Goal: Information Seeking & Learning: Find specific fact

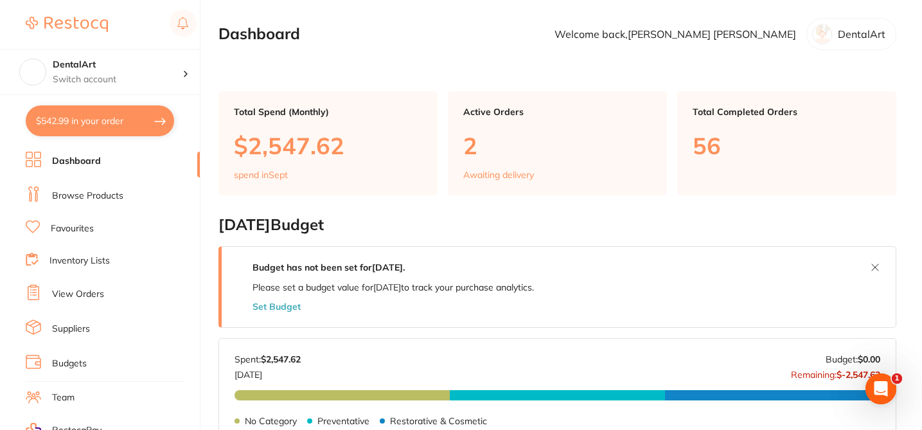
click at [111, 197] on link "Browse Products" at bounding box center [87, 196] width 71 height 13
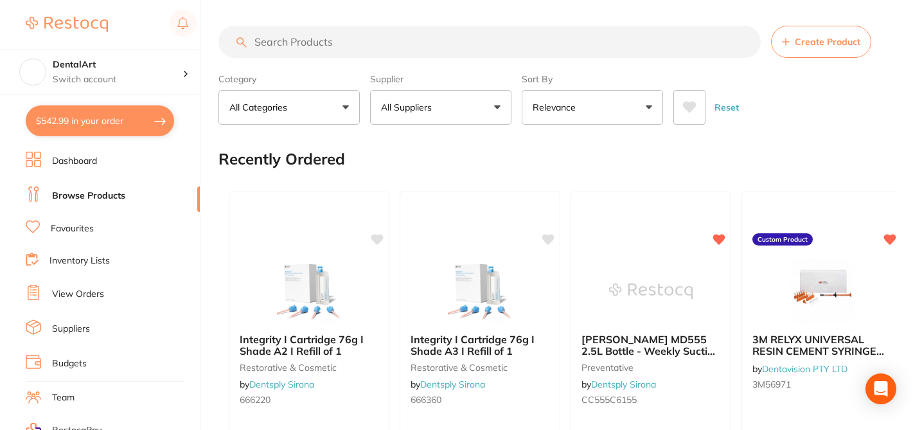
click at [290, 42] on input "search" at bounding box center [489, 42] width 542 height 32
paste input "GARSGYL-M"
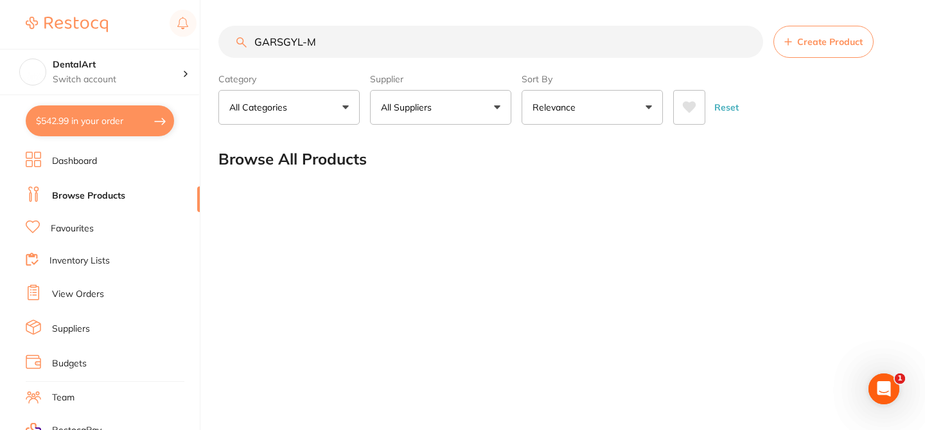
type input "GARSGYL-M"
drag, startPoint x: 325, startPoint y: 41, endPoint x: 244, endPoint y: 37, distance: 81.7
click at [244, 37] on div "GARSGYL-M Create Product" at bounding box center [558, 42] width 681 height 32
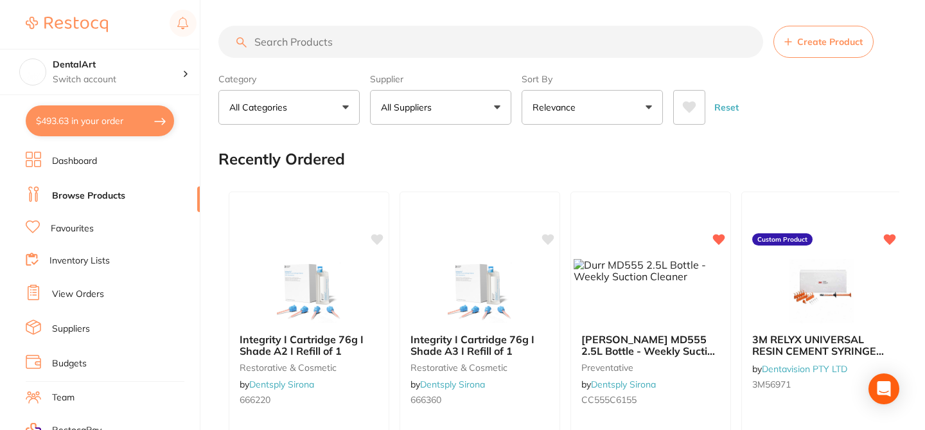
click at [306, 42] on input "search" at bounding box center [490, 42] width 545 height 32
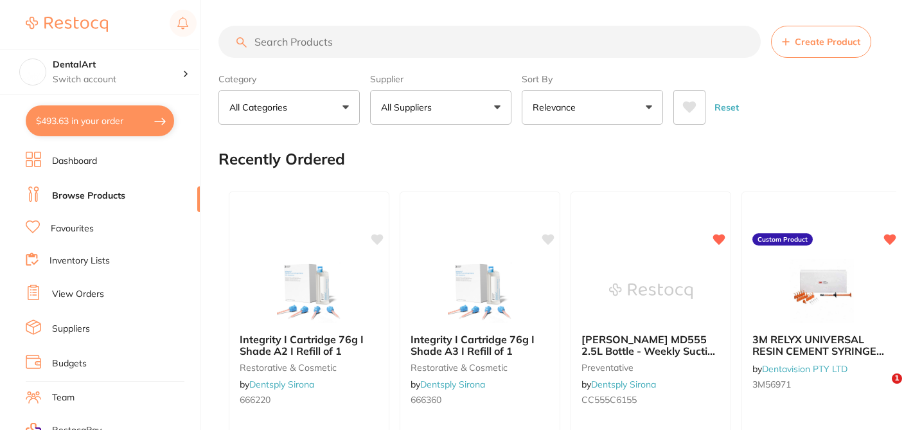
click at [306, 42] on input "search" at bounding box center [489, 42] width 542 height 32
paste input "GARSGYL-M"
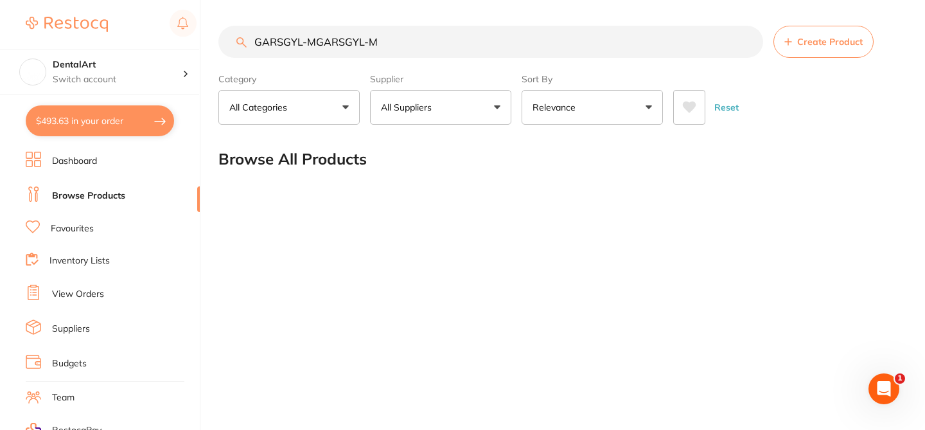
drag, startPoint x: 390, startPoint y: 41, endPoint x: 238, endPoint y: 33, distance: 151.8
click at [239, 34] on input "GARSGYL-MGARSGYL-M" at bounding box center [490, 42] width 545 height 32
paste input "search"
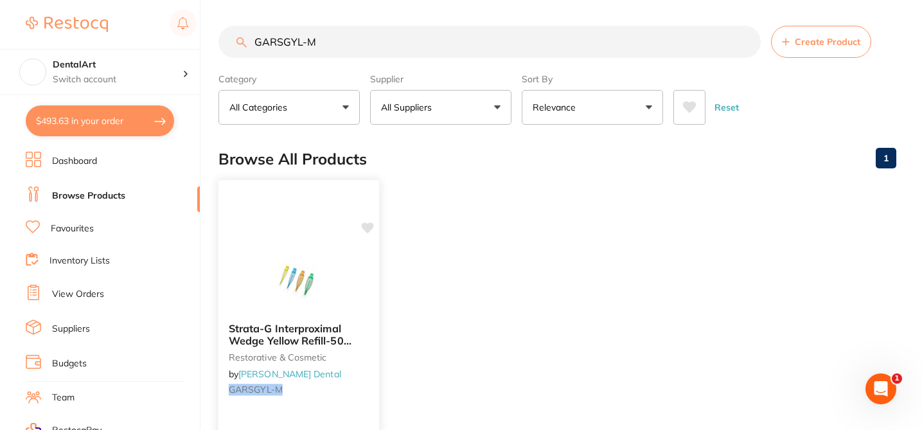
type input "GARSGYL-M"
click at [369, 231] on icon at bounding box center [368, 227] width 12 height 11
drag, startPoint x: 324, startPoint y: 40, endPoint x: 220, endPoint y: 37, distance: 104.8
click at [220, 39] on input "GARSGYL-M" at bounding box center [489, 42] width 542 height 32
paste input "B"
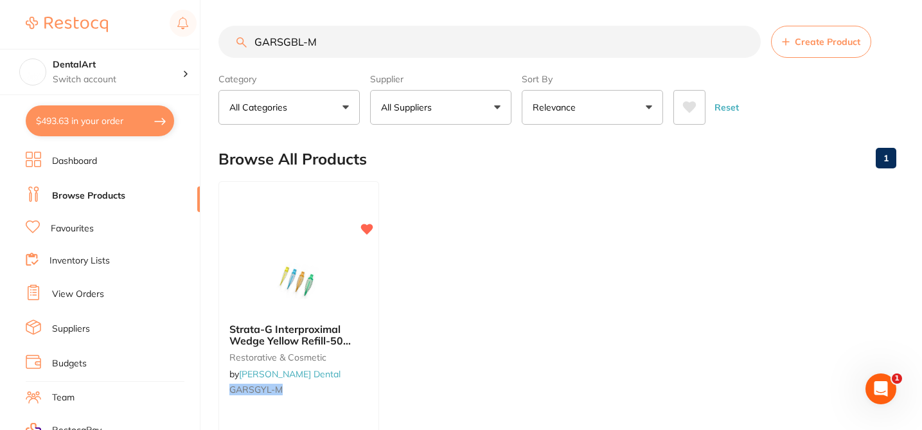
drag, startPoint x: 321, startPoint y: 40, endPoint x: 243, endPoint y: 43, distance: 78.4
click at [243, 43] on div "GARSGBL-M Create Product" at bounding box center [557, 42] width 678 height 32
paste input "GR"
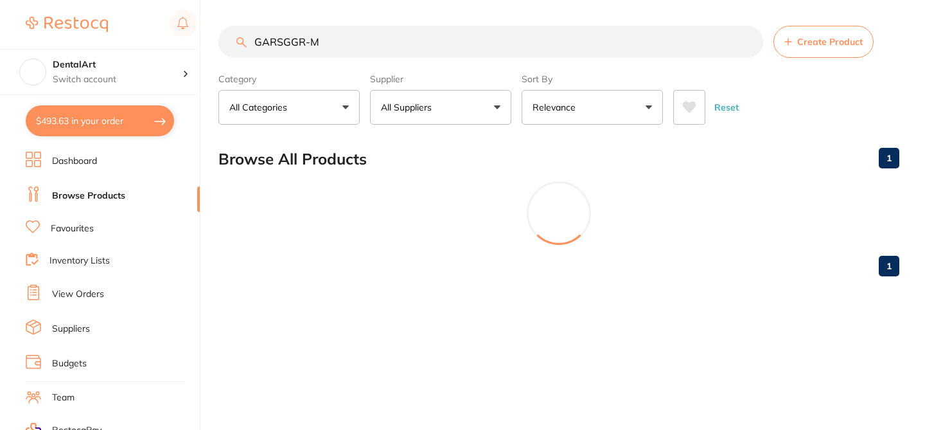
drag, startPoint x: 322, startPoint y: 46, endPoint x: 234, endPoint y: 39, distance: 88.3
click at [235, 42] on input "GARSGGR-M" at bounding box center [490, 42] width 545 height 32
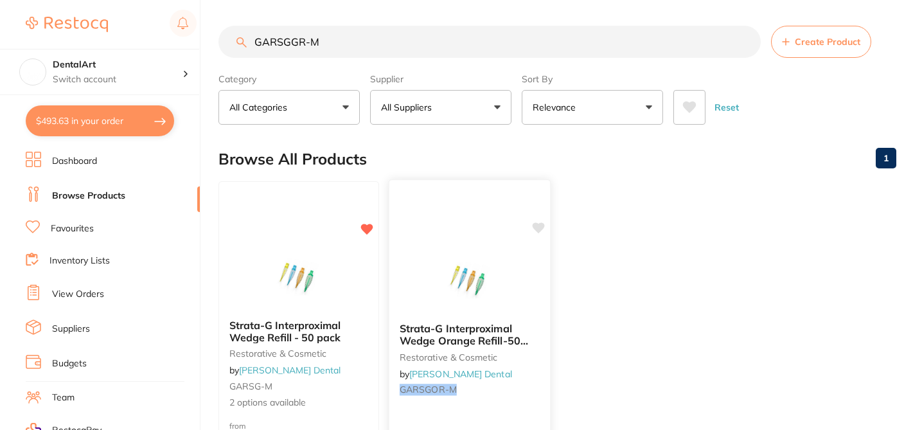
click at [542, 227] on icon at bounding box center [539, 227] width 12 height 11
click at [354, 379] on div "Strata-G Interproximal Wedge Refill - 50 pack restorative & cosmetic by Erskine…" at bounding box center [298, 364] width 161 height 111
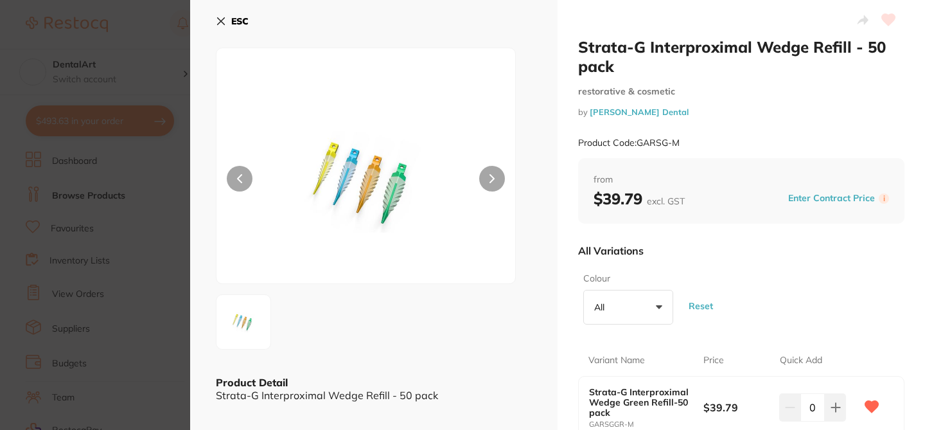
click at [786, 262] on div "All Variations" at bounding box center [741, 250] width 326 height 33
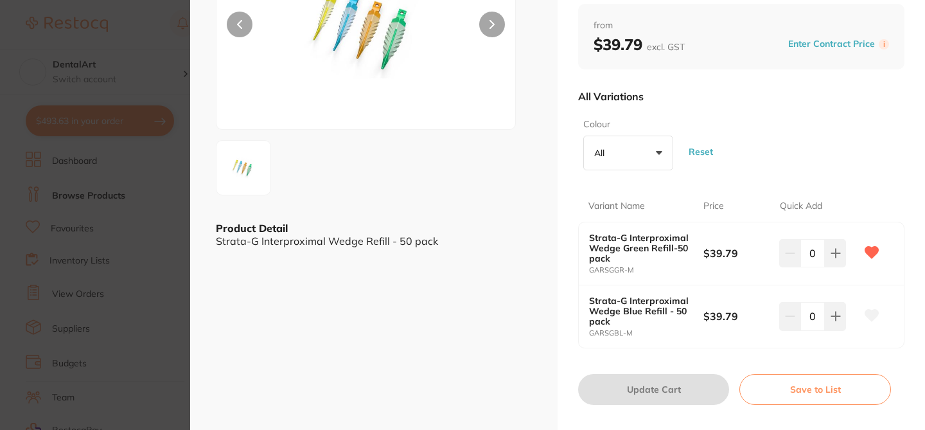
click at [869, 313] on icon at bounding box center [872, 316] width 13 height 12
click at [173, 57] on section "Strata-G Interproximal Wedge Refill - 50 pack restorative & cosmetic by Erskine…" at bounding box center [462, 215] width 925 height 430
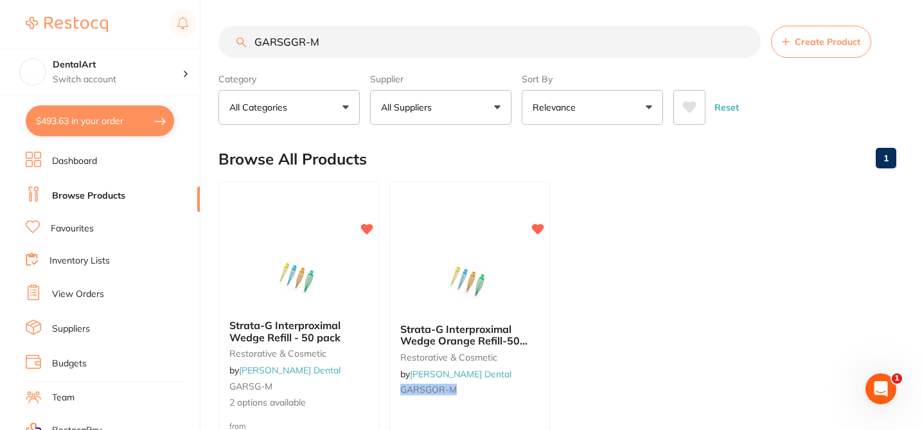
drag, startPoint x: 330, startPoint y: 49, endPoint x: 240, endPoint y: 28, distance: 92.6
click at [240, 28] on input "GARSGGR-M" at bounding box center [489, 42] width 542 height 32
paste input "O"
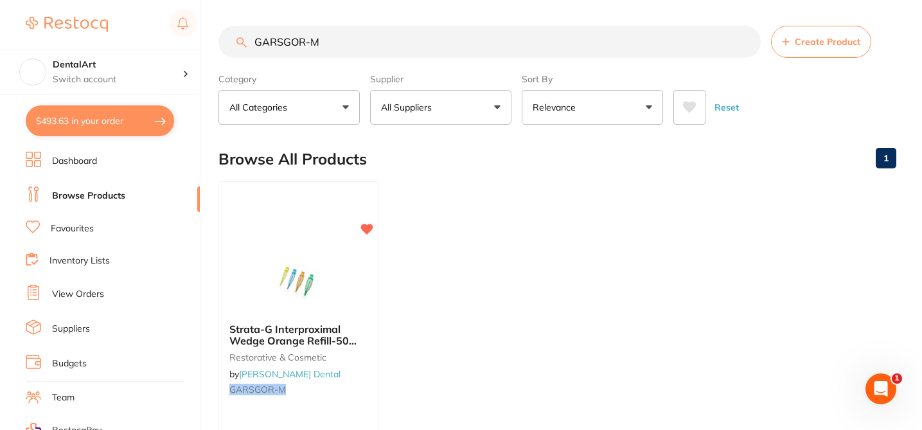
click at [326, 41] on input "GARSGOR-M" at bounding box center [489, 42] width 542 height 32
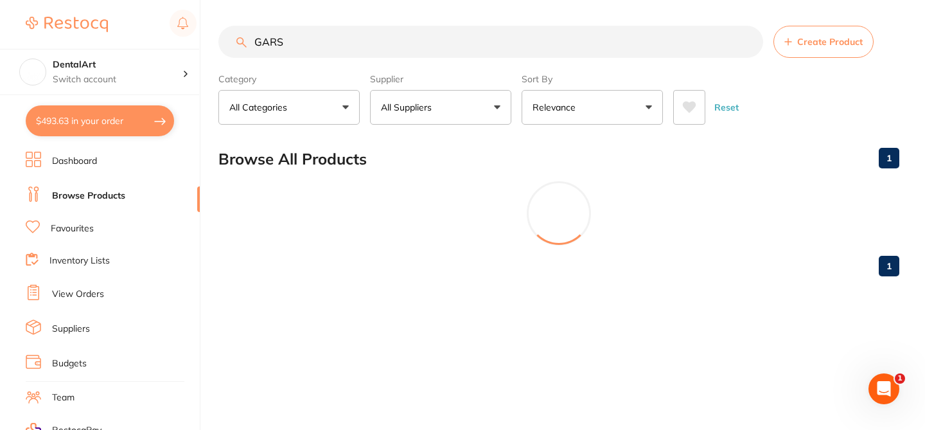
click at [497, 103] on button "All Suppliers" at bounding box center [440, 107] width 141 height 35
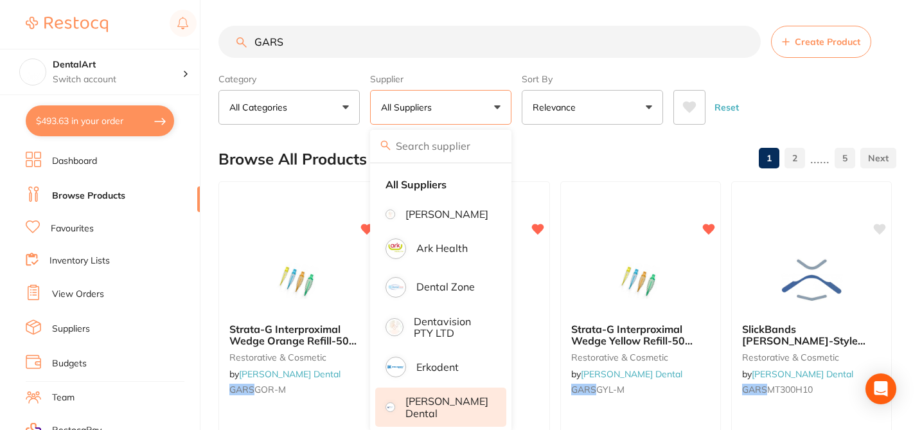
click at [454, 413] on p "[PERSON_NAME] Dental" at bounding box center [446, 407] width 83 height 24
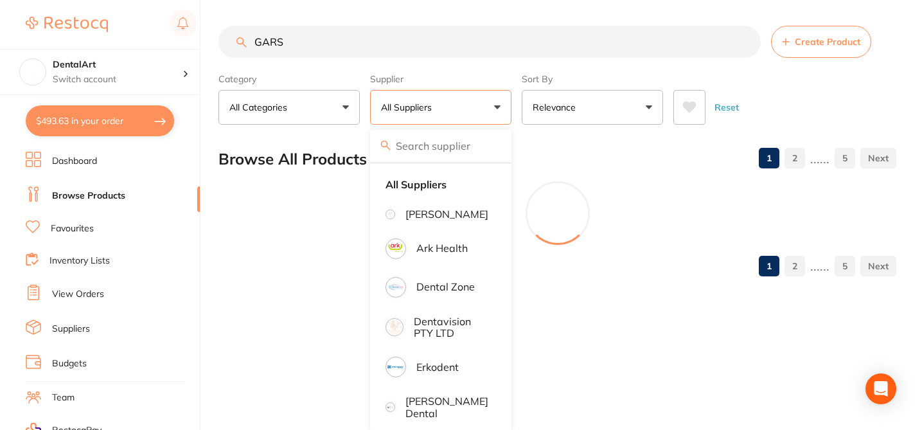
click at [621, 154] on div "Browse All Products 1 2 ...... 5" at bounding box center [557, 159] width 678 height 43
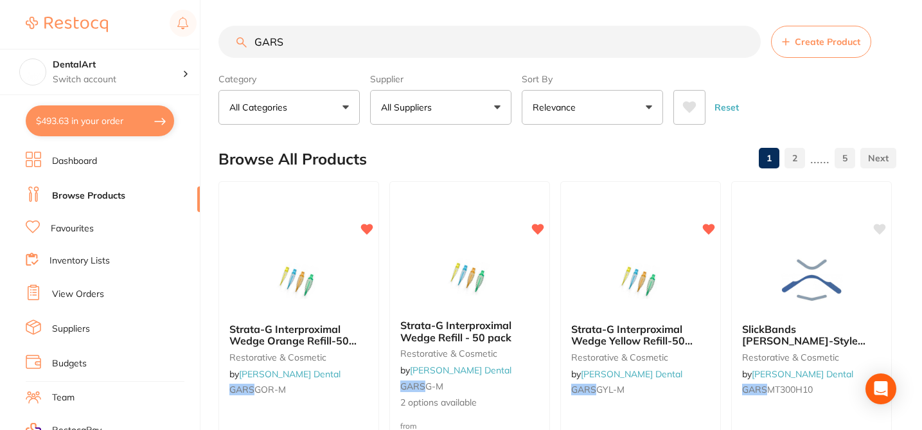
click at [598, 149] on div "Browse All Products 1 2 ...... 5" at bounding box center [557, 159] width 678 height 43
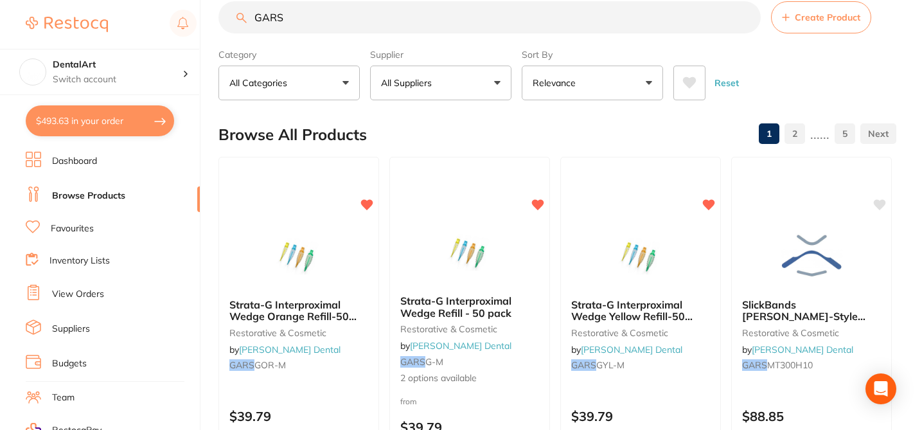
scroll to position [26, 0]
drag, startPoint x: 291, startPoint y: 17, endPoint x: 219, endPoint y: 12, distance: 72.1
click at [219, 15] on input "GARS" at bounding box center [489, 16] width 542 height 32
paste input "EV6284"
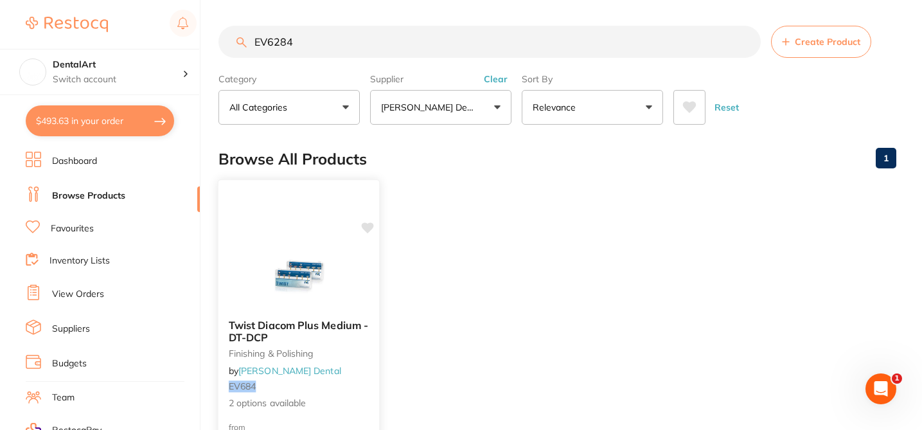
scroll to position [0, 0]
click at [372, 226] on icon at bounding box center [368, 227] width 12 height 11
click at [366, 369] on div "Twist Diacom Plus Medium -DT-DCP finishing & polishing by Erskine Dental EV684 …" at bounding box center [298, 364] width 161 height 111
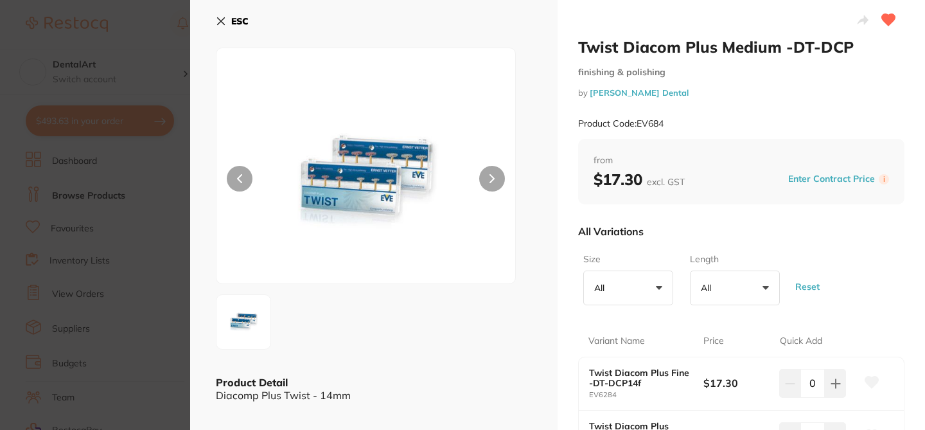
click at [700, 217] on div "All Variations" at bounding box center [741, 231] width 326 height 33
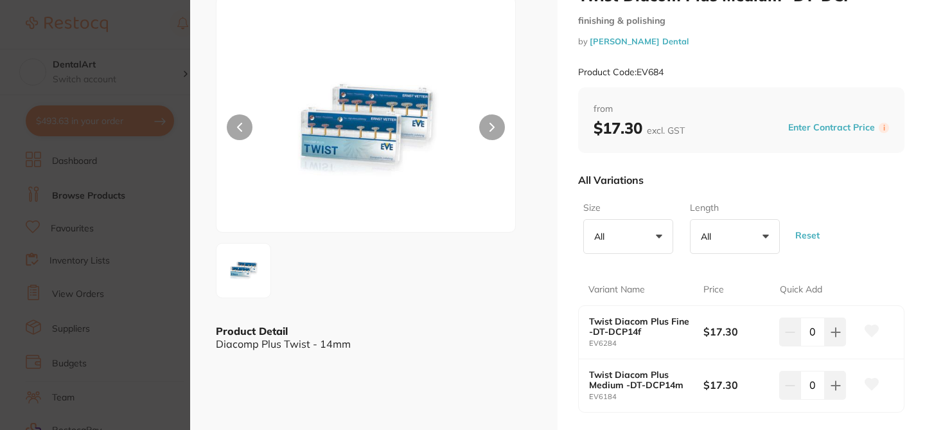
scroll to position [77, 0]
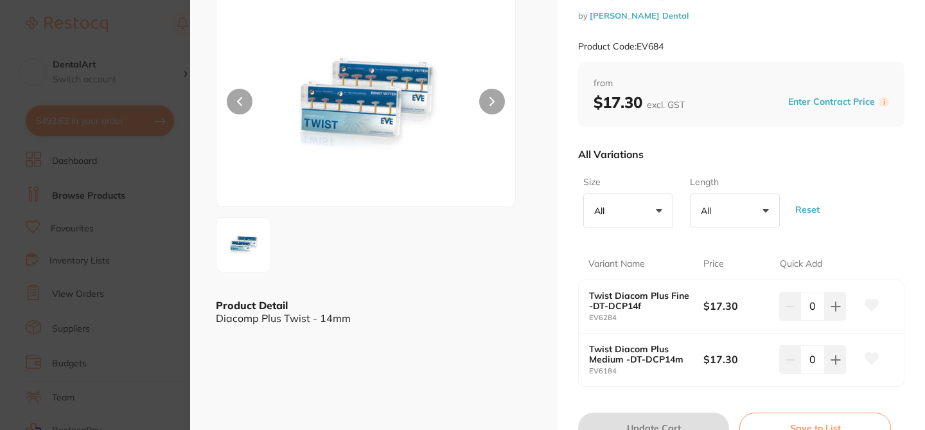
click at [870, 300] on icon at bounding box center [872, 305] width 13 height 12
click at [871, 358] on icon at bounding box center [872, 359] width 13 height 12
click at [486, 97] on button at bounding box center [492, 102] width 26 height 26
click at [828, 173] on div "Size All +0 All FINE Medium Length All +0 All 14mm Reset" at bounding box center [741, 202] width 326 height 62
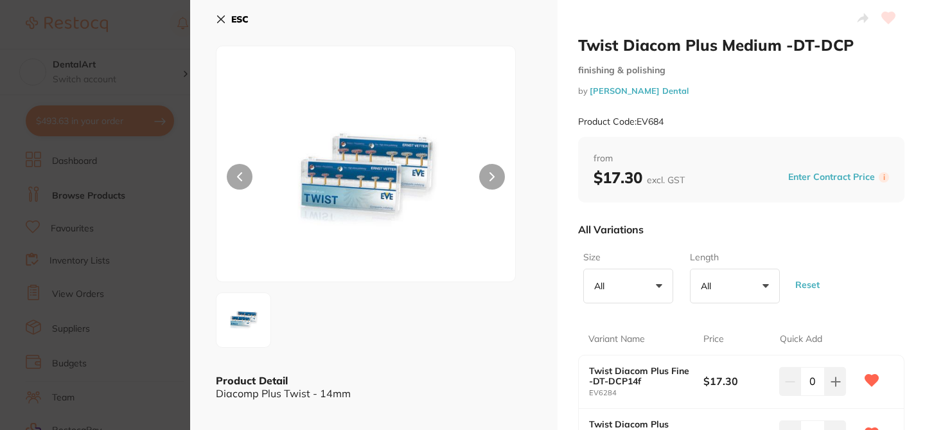
scroll to position [0, 0]
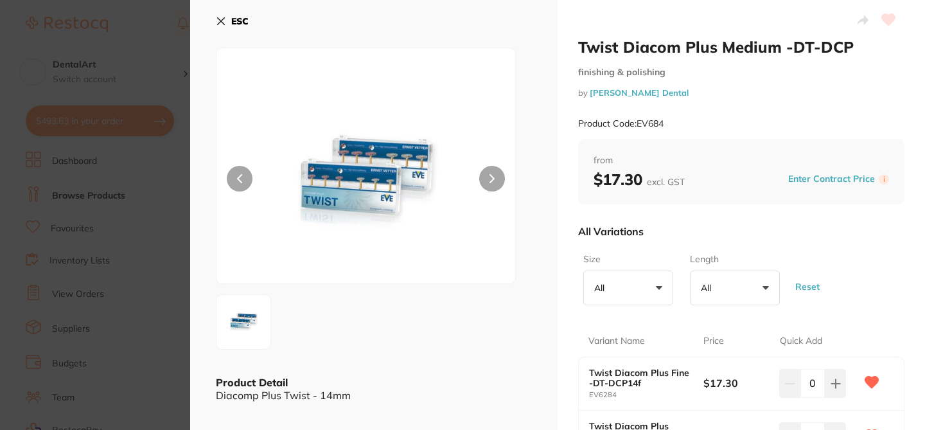
click at [849, 229] on div "All Variations" at bounding box center [741, 231] width 326 height 33
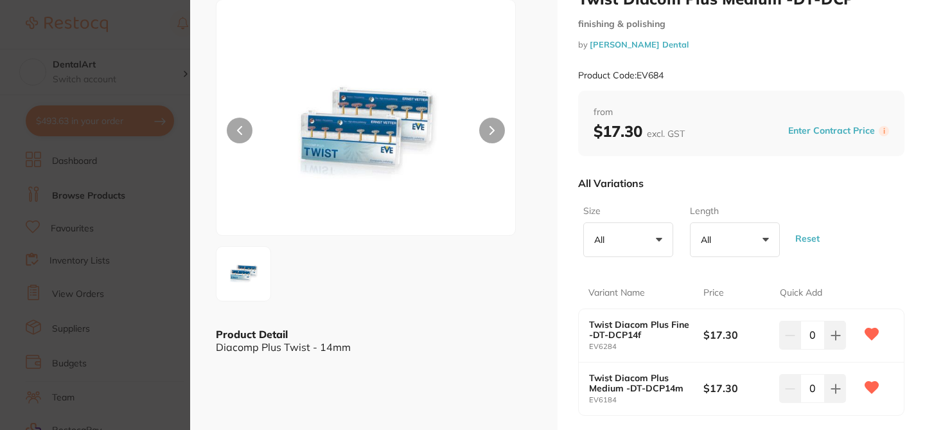
scroll to position [51, 0]
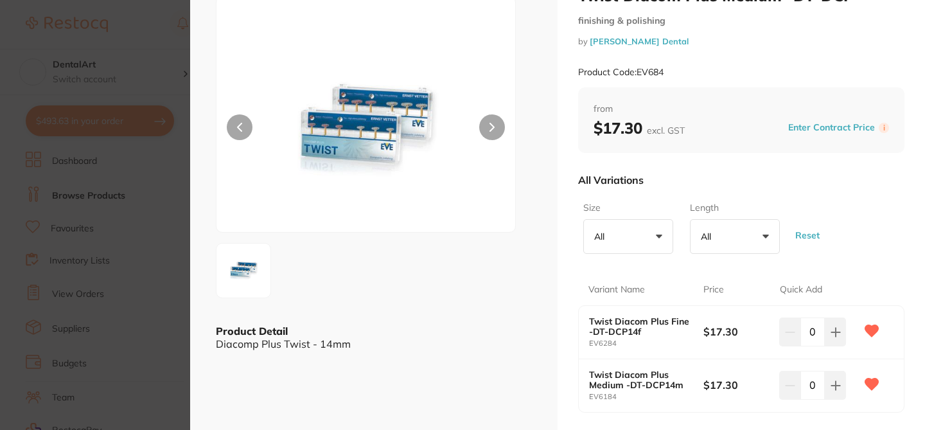
click at [168, 41] on section "Twist Diacom Plus Medium -DT-DCP finishing & polishing by Erskine Dental Produc…" at bounding box center [462, 215] width 925 height 430
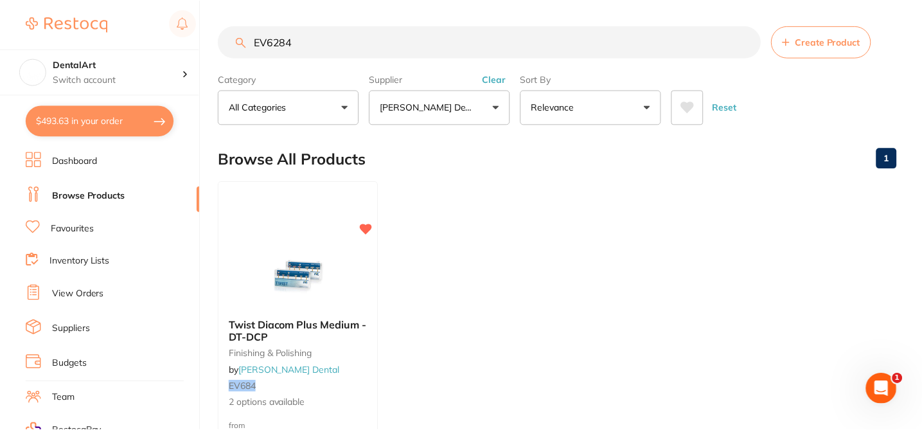
scroll to position [1, 0]
click at [253, 259] on div at bounding box center [298, 275] width 161 height 65
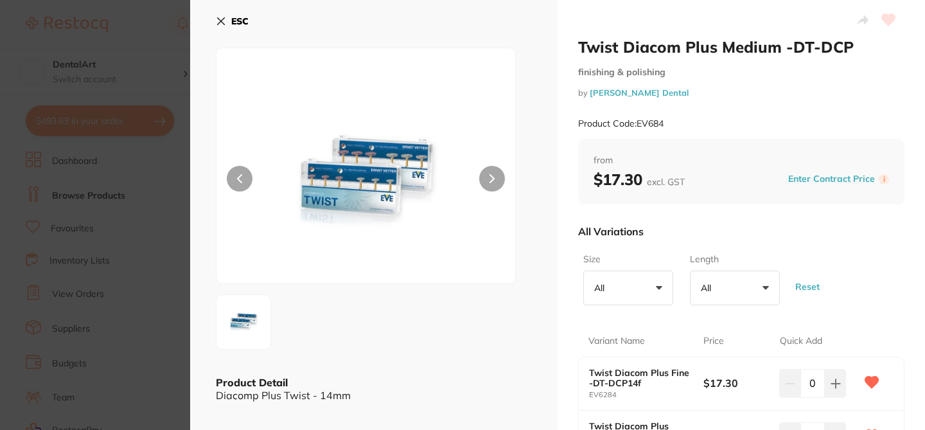
click at [159, 31] on section "Twist Diacom Plus Medium -DT-DCP finishing & polishing by Erskine Dental Produc…" at bounding box center [462, 215] width 925 height 430
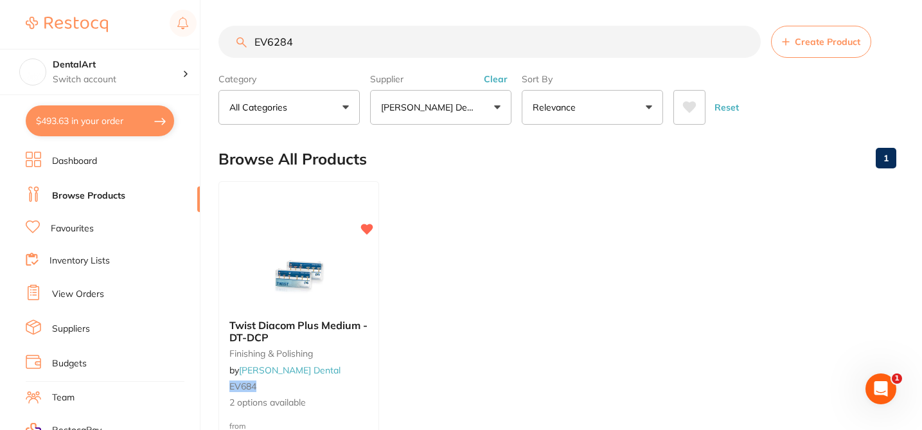
drag, startPoint x: 299, startPoint y: 47, endPoint x: 238, endPoint y: 44, distance: 61.1
click at [238, 46] on div "EV6284 Create Product" at bounding box center [557, 42] width 678 height 32
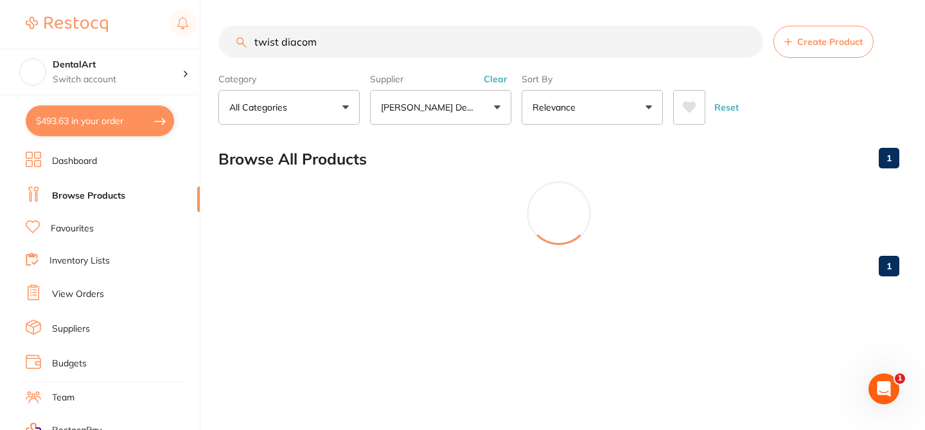
click at [342, 48] on input "twist diacom" at bounding box center [490, 42] width 545 height 32
type input "twist"
click at [342, 106] on button "All Categories" at bounding box center [288, 107] width 141 height 35
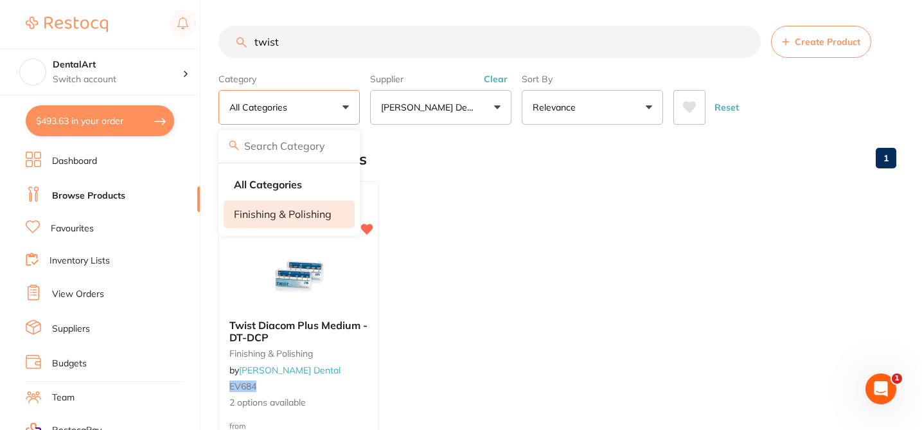
click at [320, 217] on p "finishing & polishing" at bounding box center [283, 214] width 98 height 12
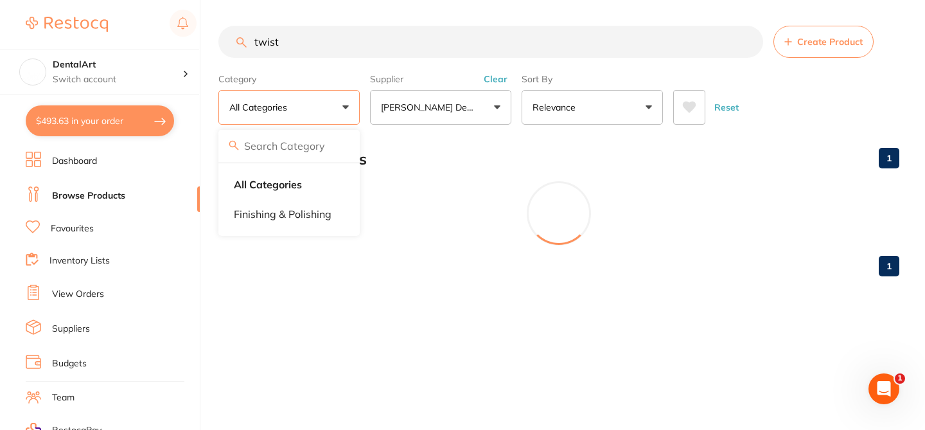
click at [428, 172] on div "Browse All Products 1" at bounding box center [558, 159] width 681 height 43
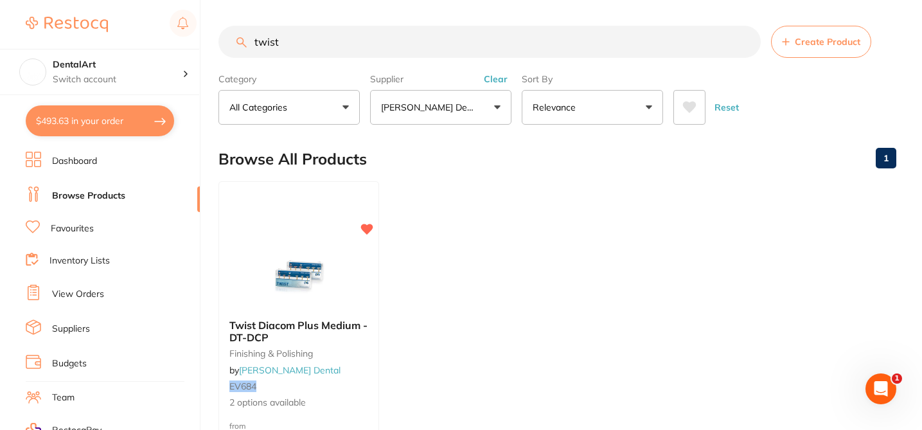
click at [308, 49] on input "twist" at bounding box center [489, 42] width 542 height 32
click at [283, 245] on img at bounding box center [298, 276] width 84 height 65
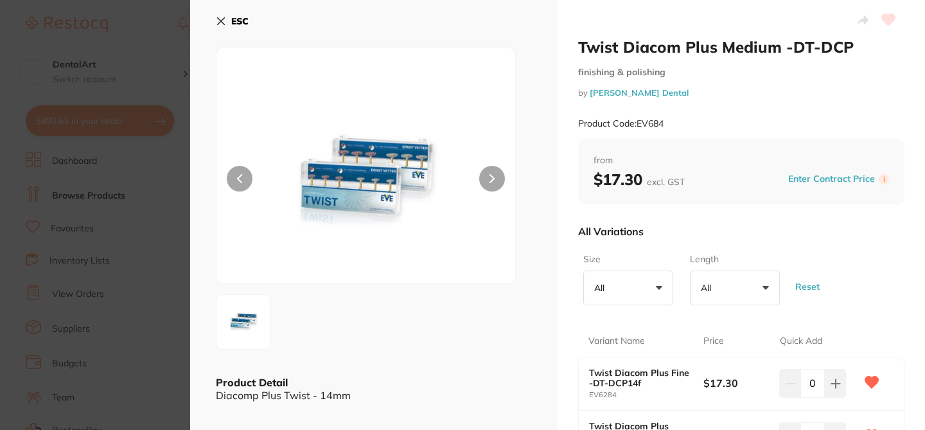
click at [377, 312] on div at bounding box center [374, 321] width 316 height 55
